Goal: Information Seeking & Learning: Learn about a topic

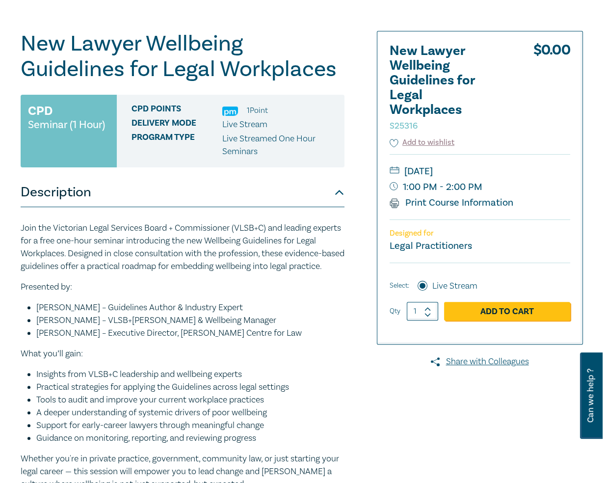
scroll to position [94, 0]
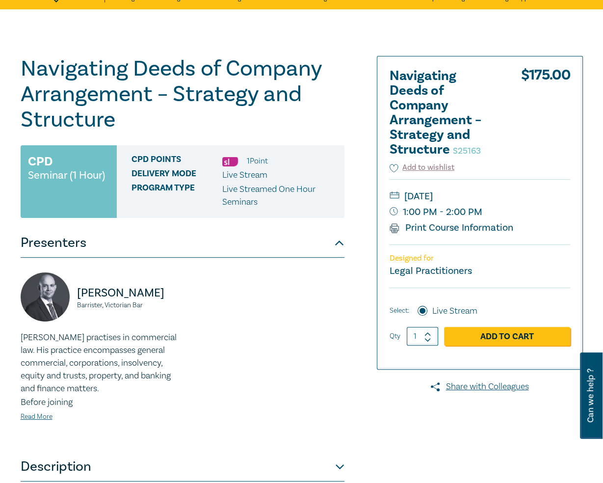
scroll to position [70, 0]
